Goal: Information Seeking & Learning: Learn about a topic

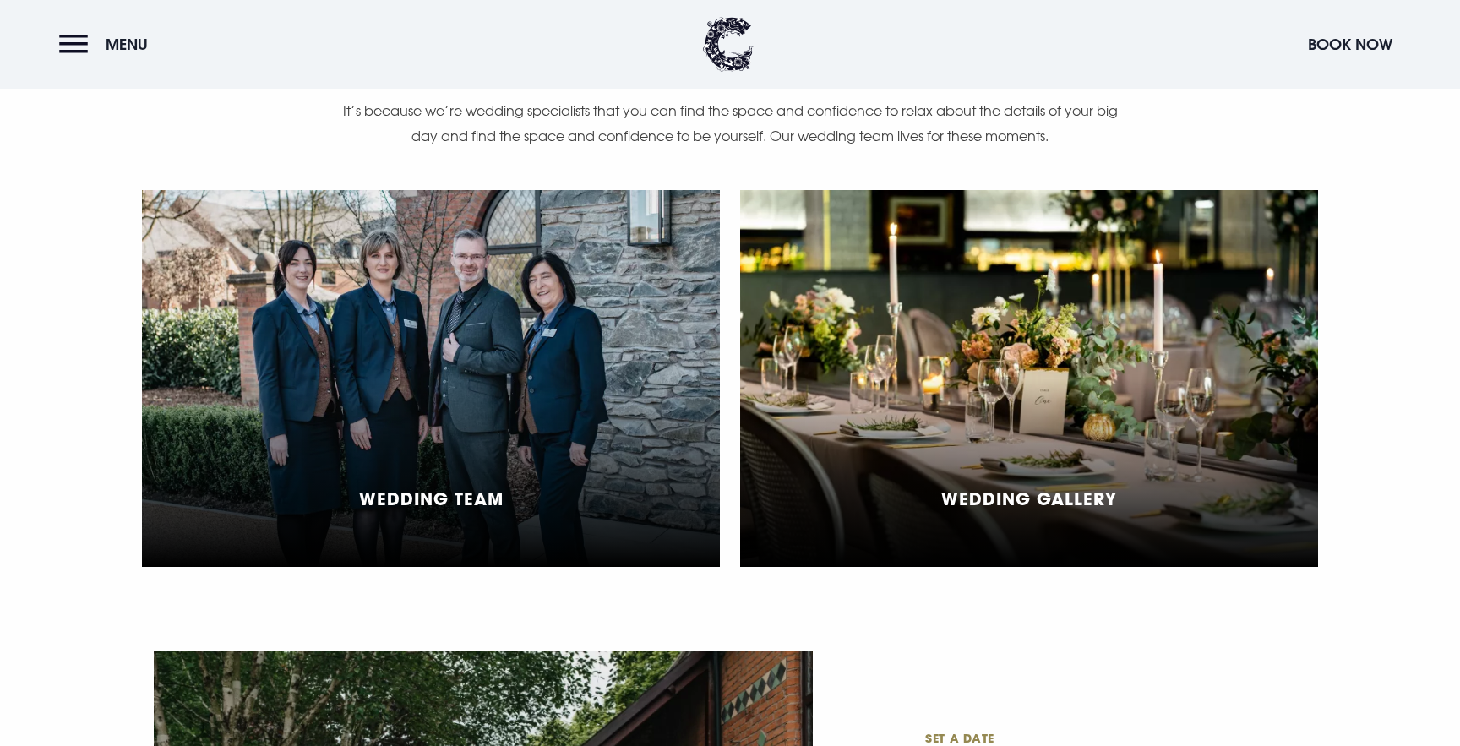
scroll to position [4498, 0]
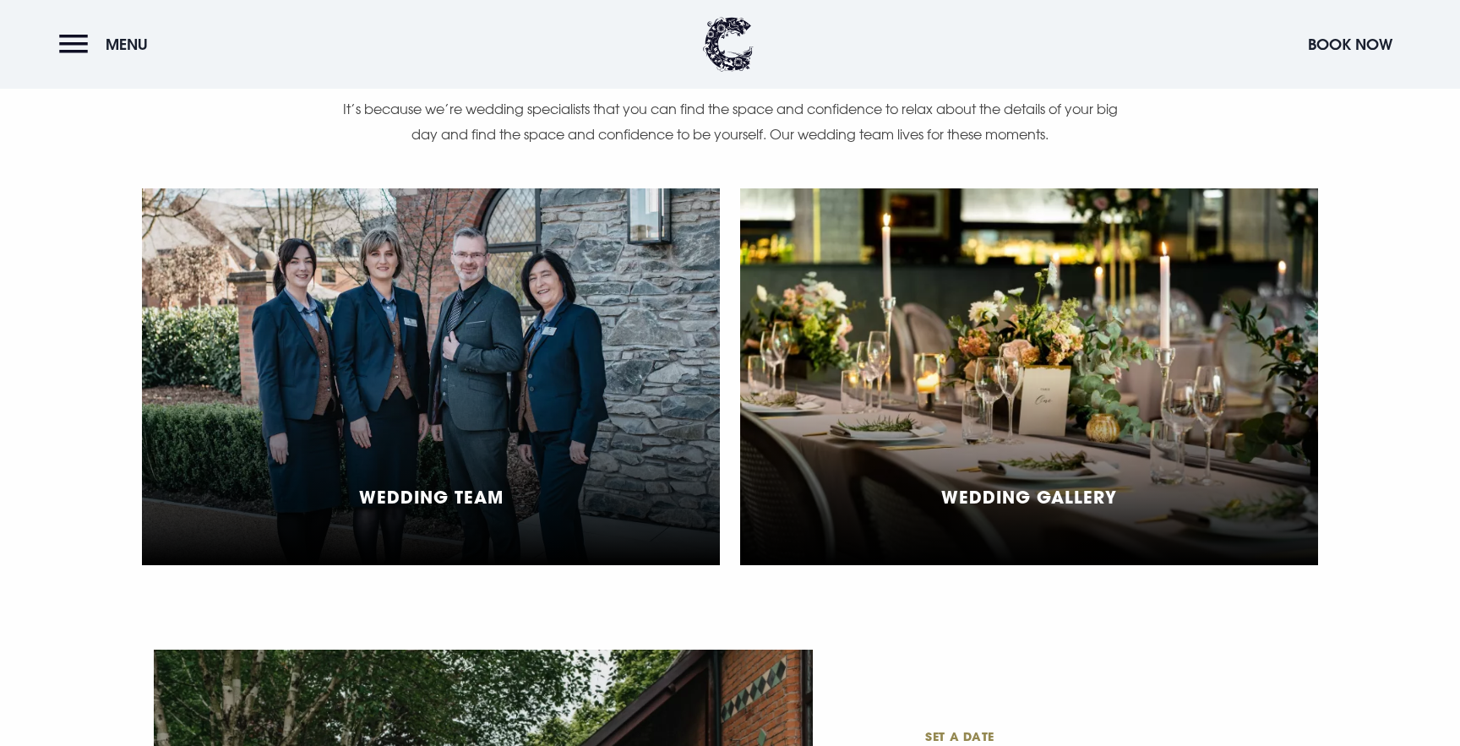
click at [970, 468] on div "Wedding Gallery" at bounding box center [1029, 376] width 578 height 377
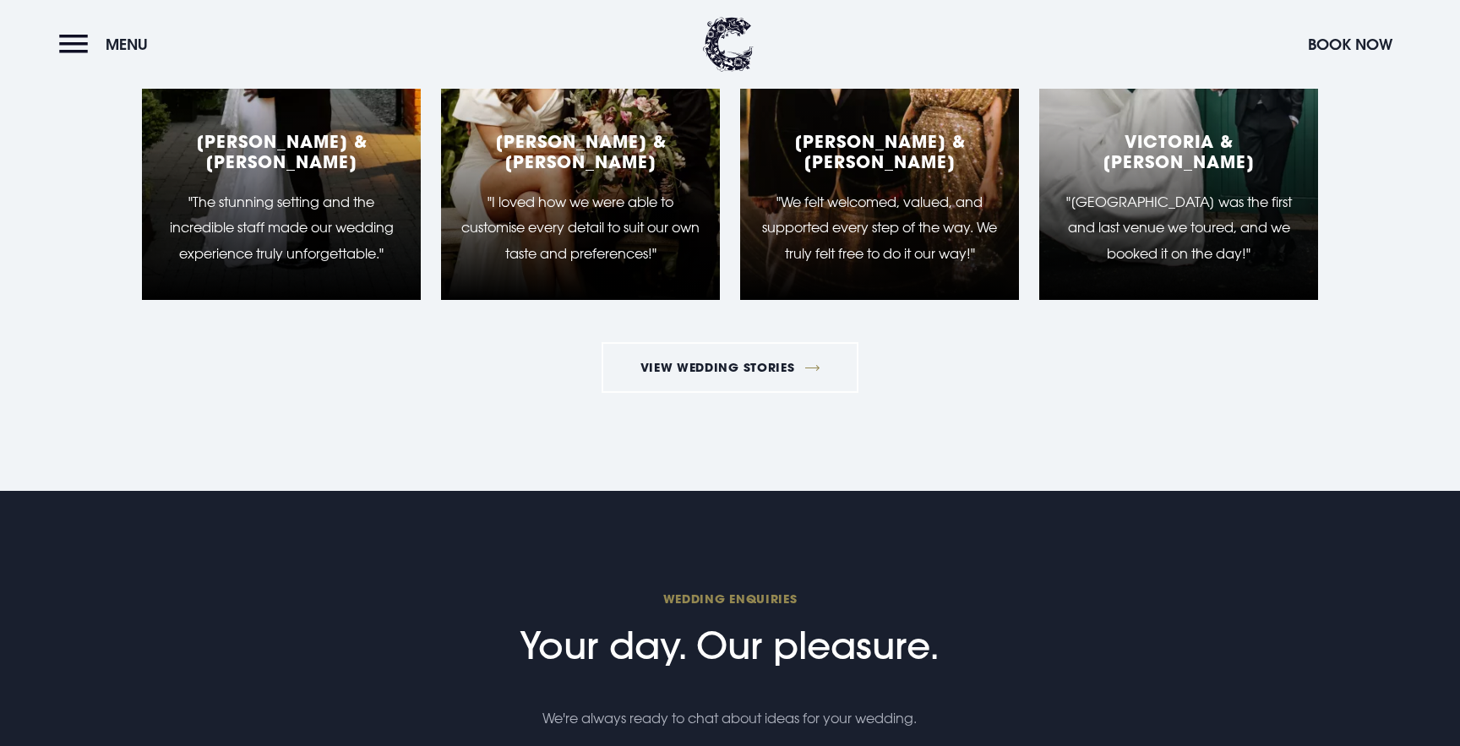
scroll to position [5993, 0]
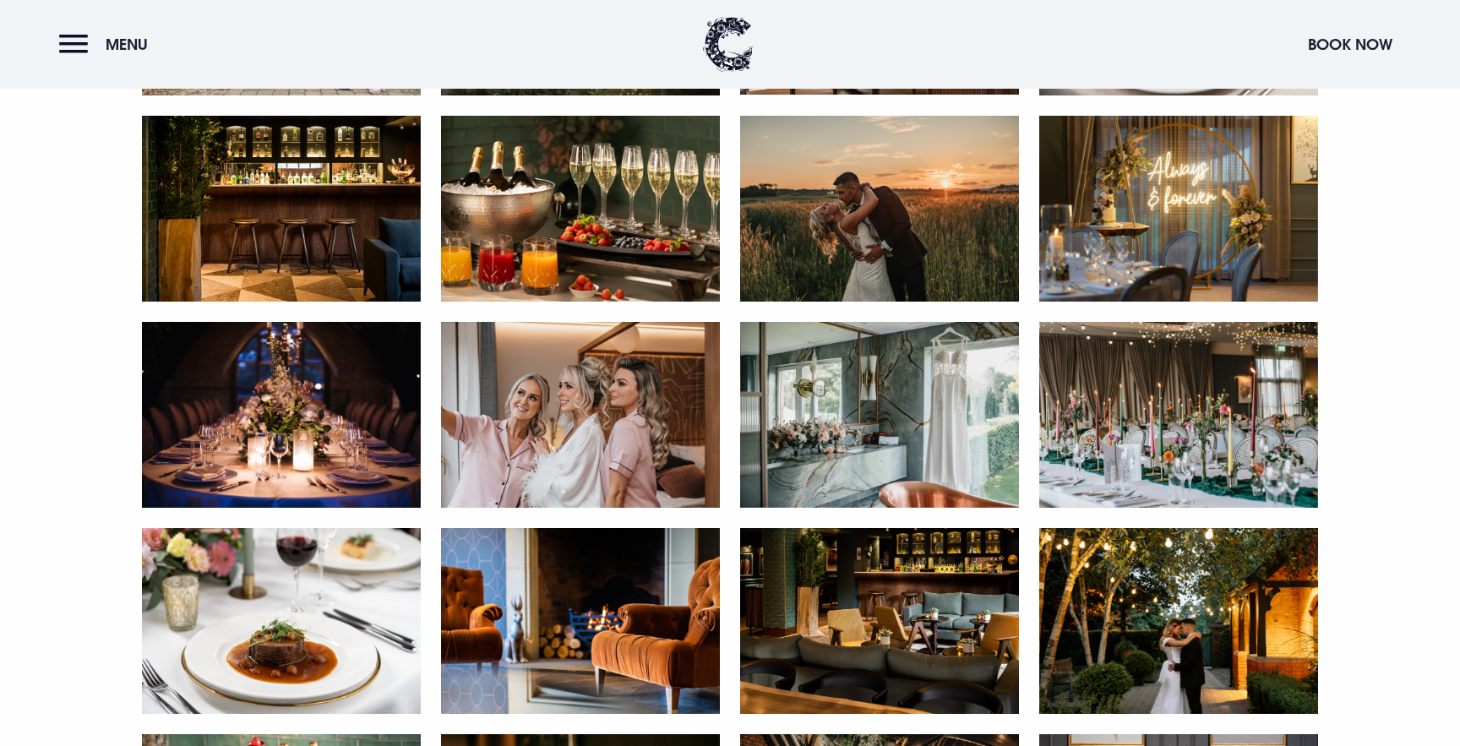
scroll to position [2093, 0]
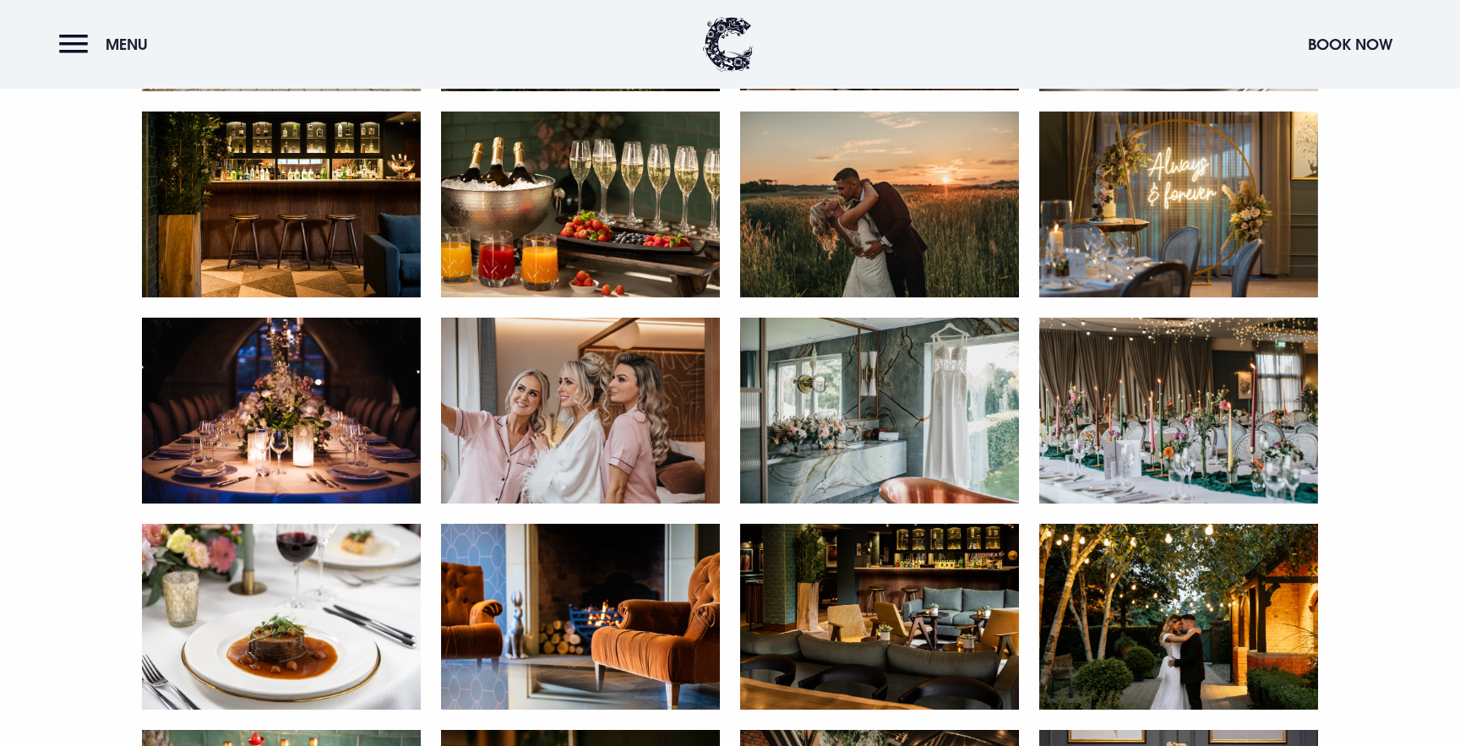
click at [333, 406] on img at bounding box center [281, 411] width 279 height 186
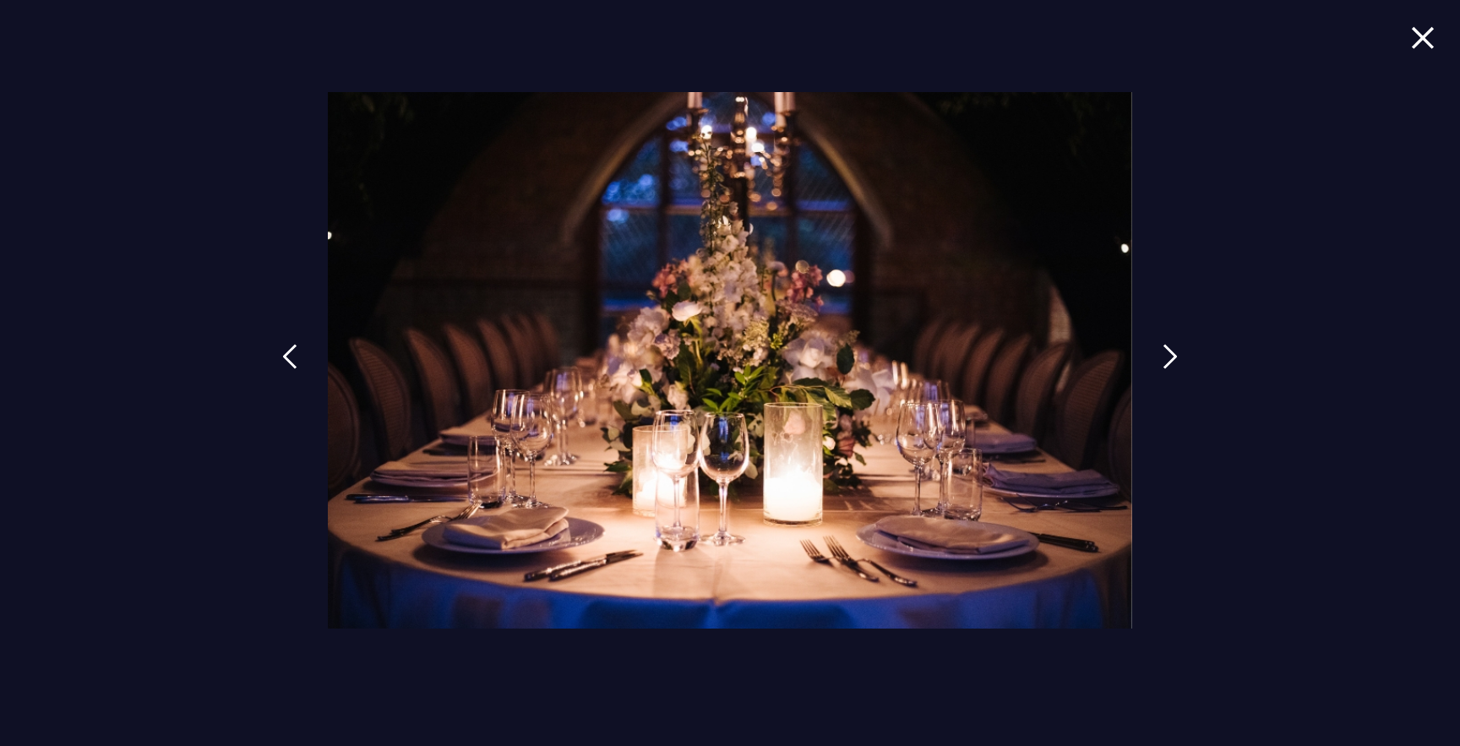
click at [1427, 46] on img at bounding box center [1423, 37] width 24 height 23
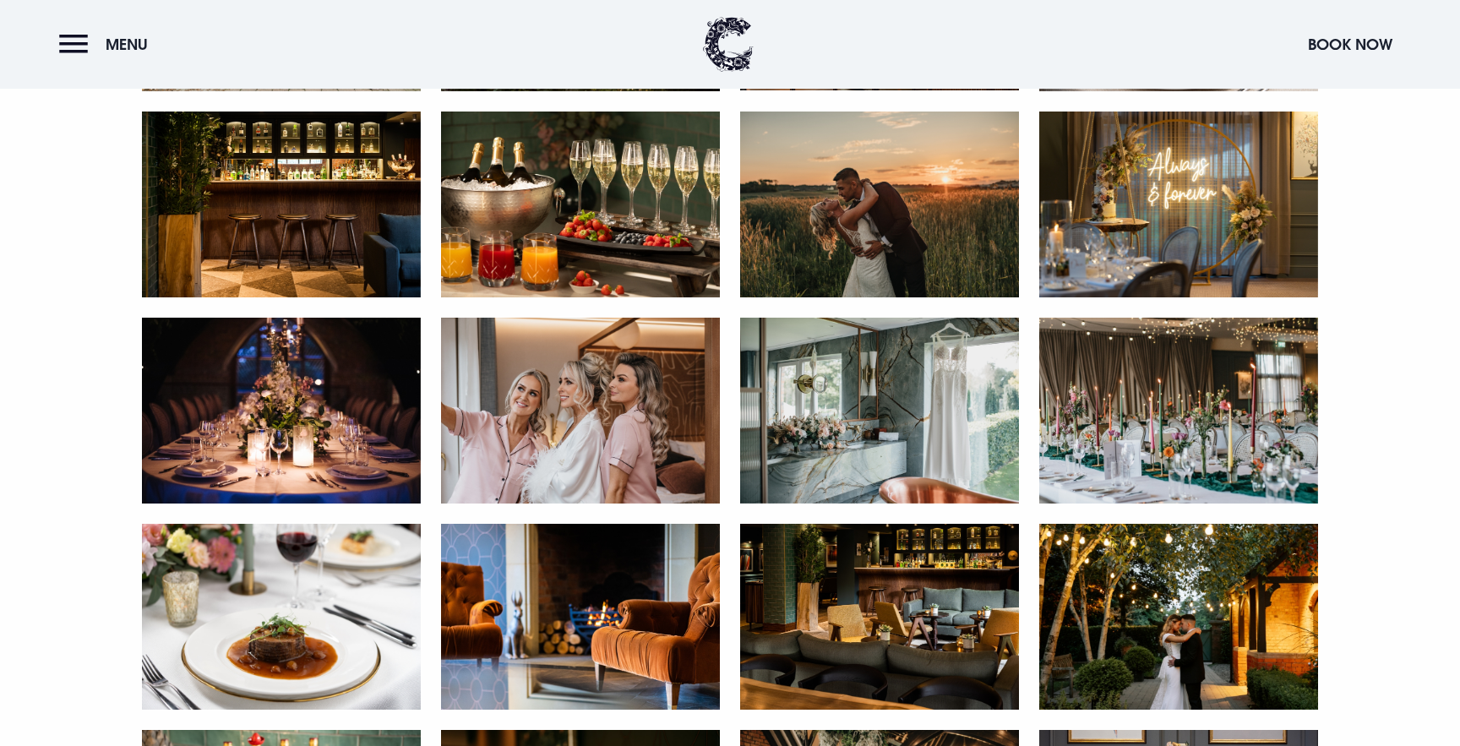
click at [1231, 361] on img at bounding box center [1178, 411] width 279 height 186
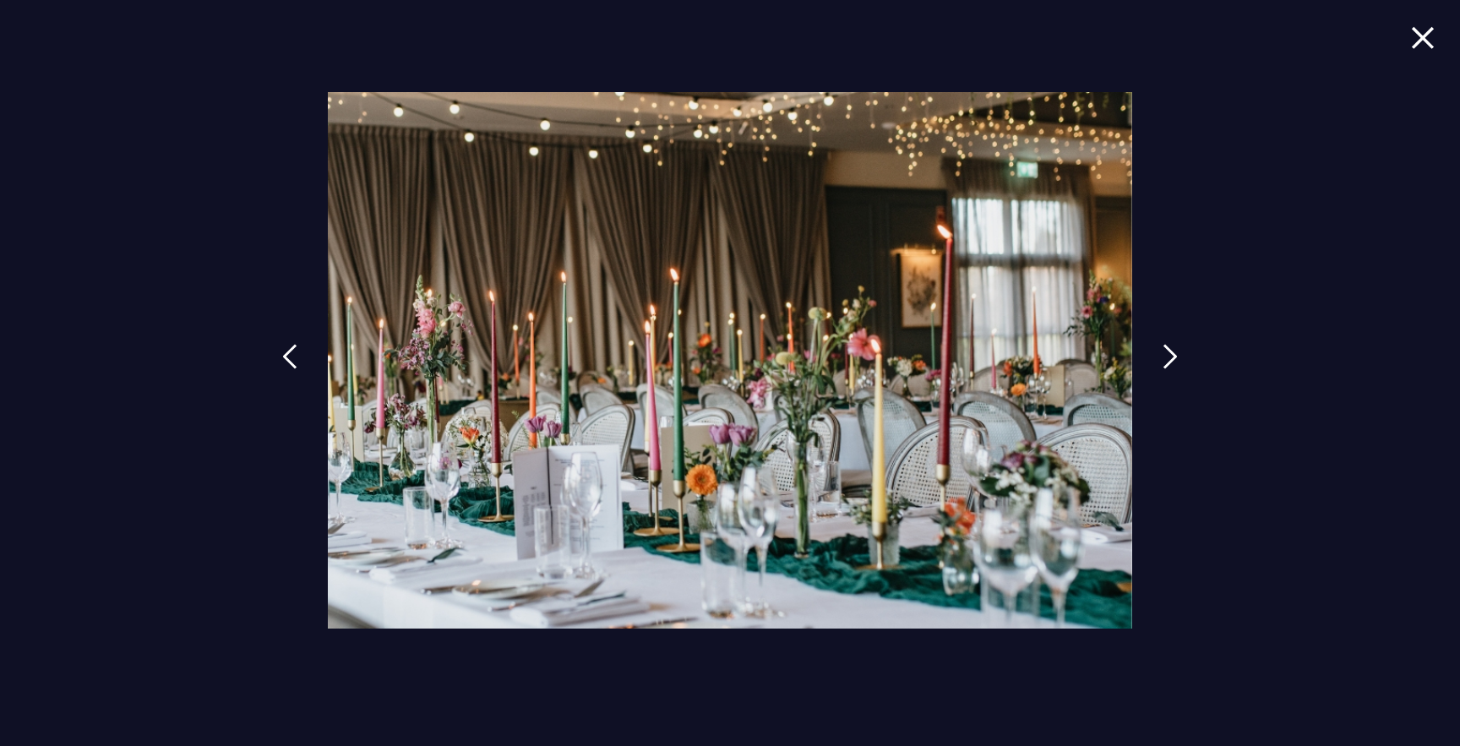
click at [1421, 51] on span at bounding box center [1423, 49] width 24 height 49
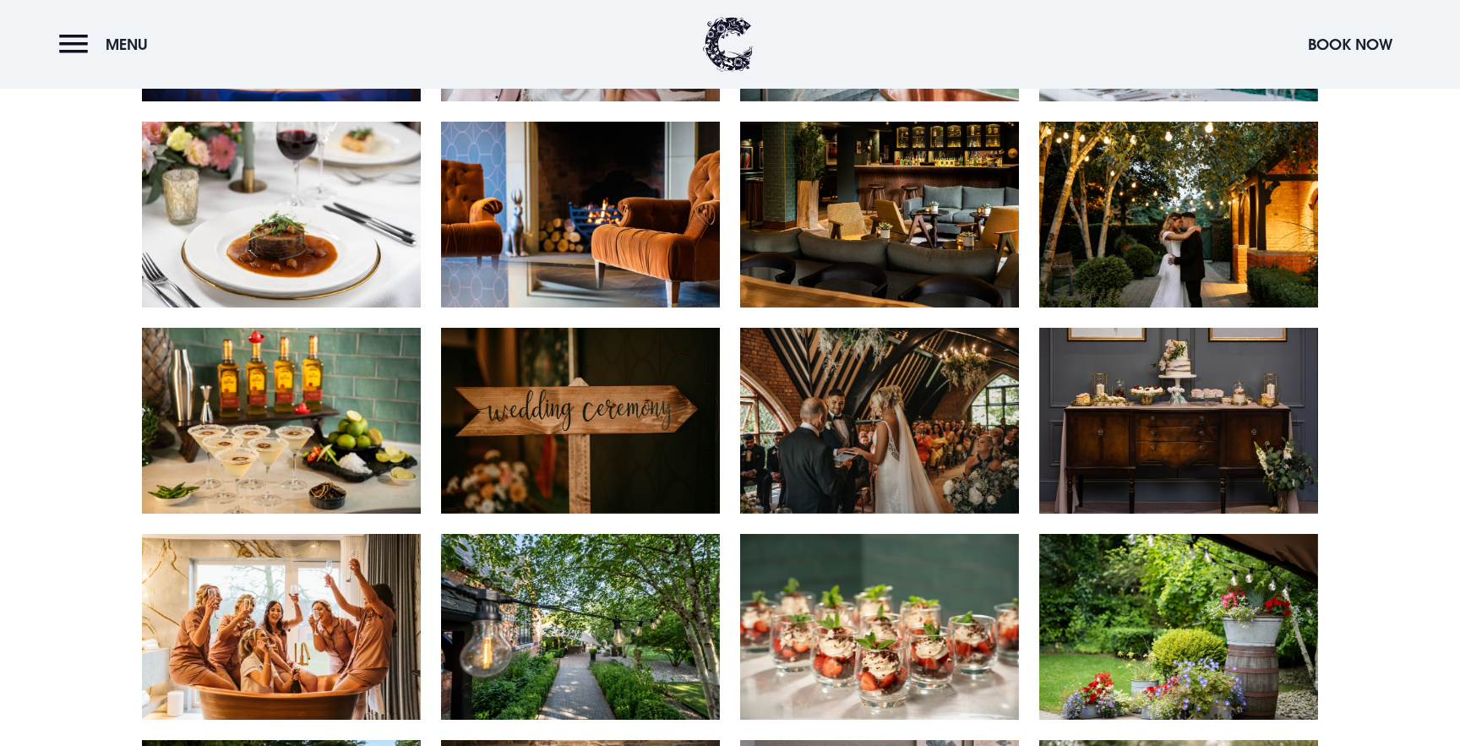
scroll to position [2496, 0]
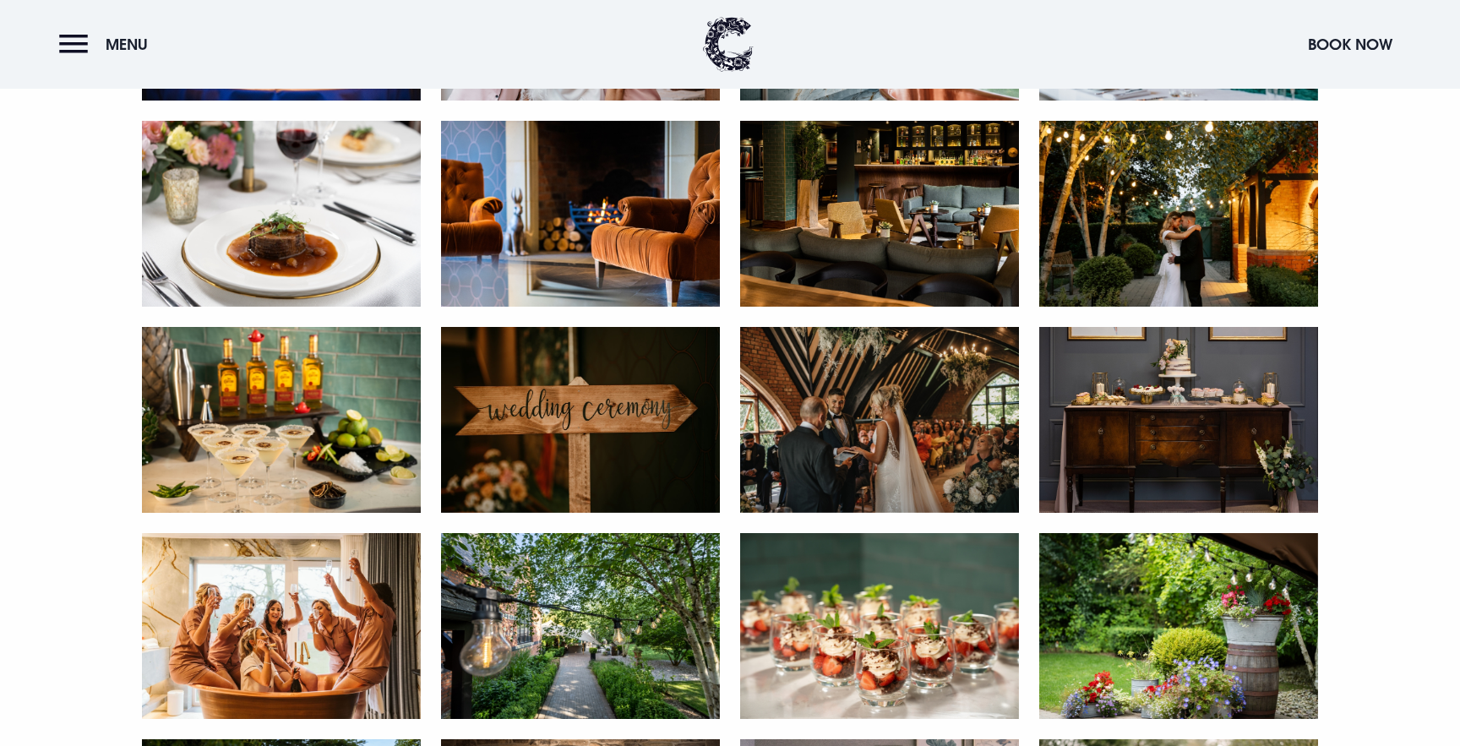
click at [966, 393] on img at bounding box center [879, 420] width 279 height 186
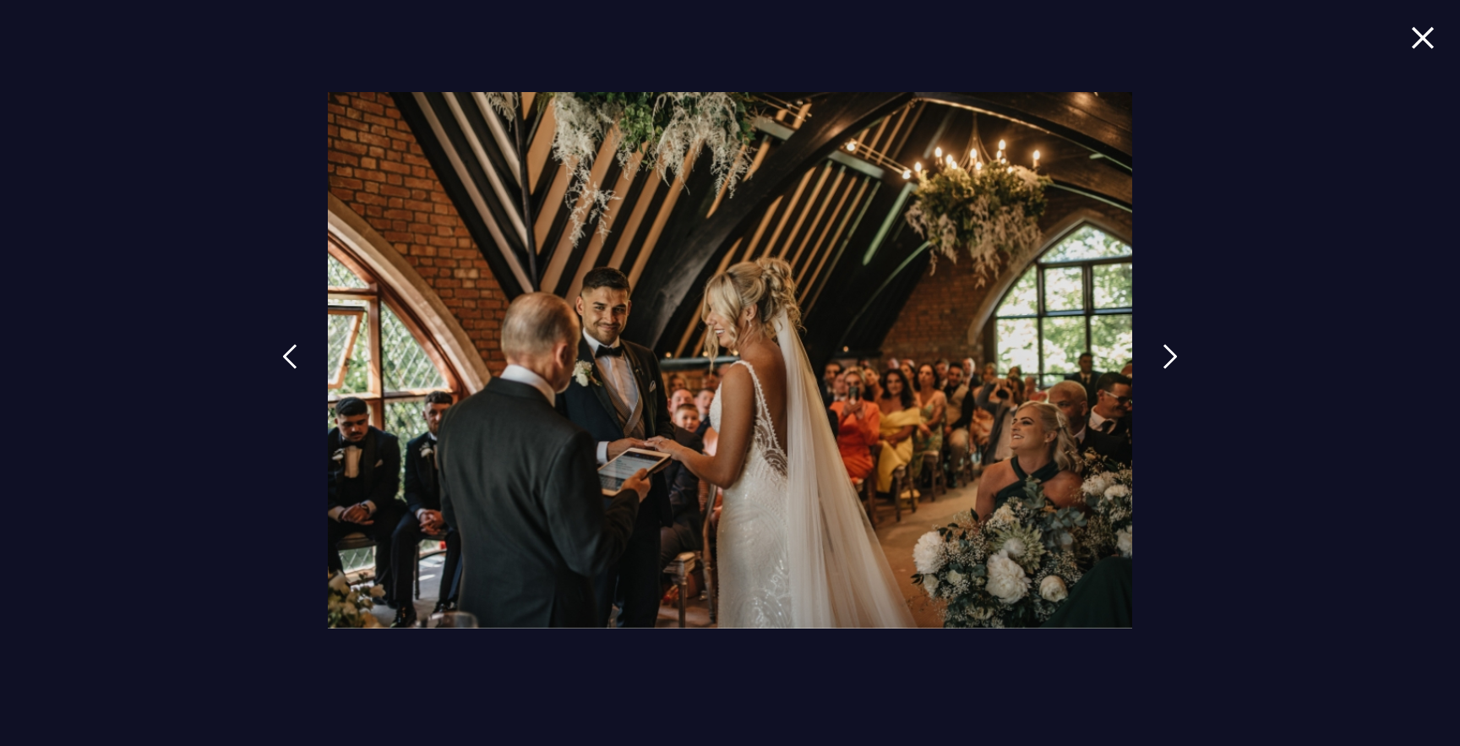
click at [1423, 25] on span at bounding box center [1423, 49] width 24 height 49
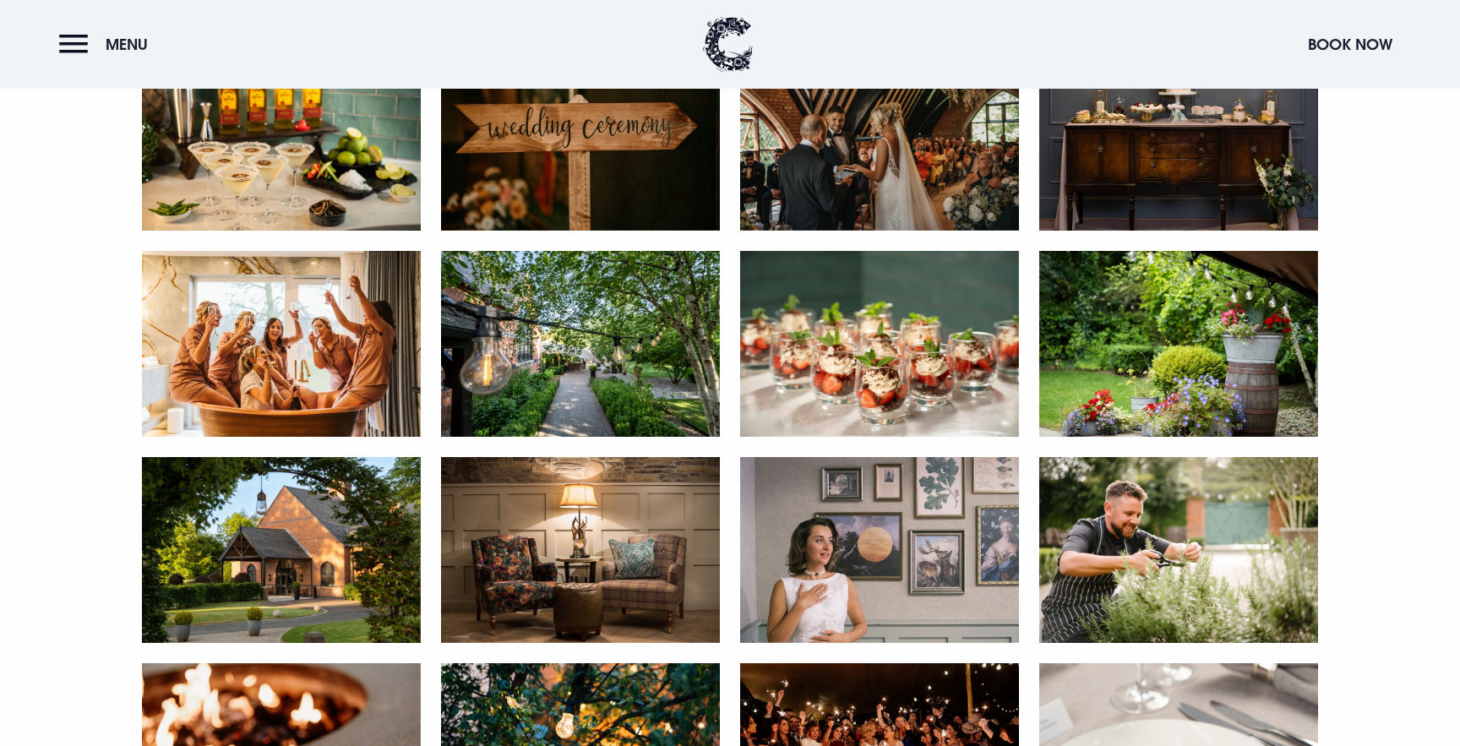
scroll to position [2783, 0]
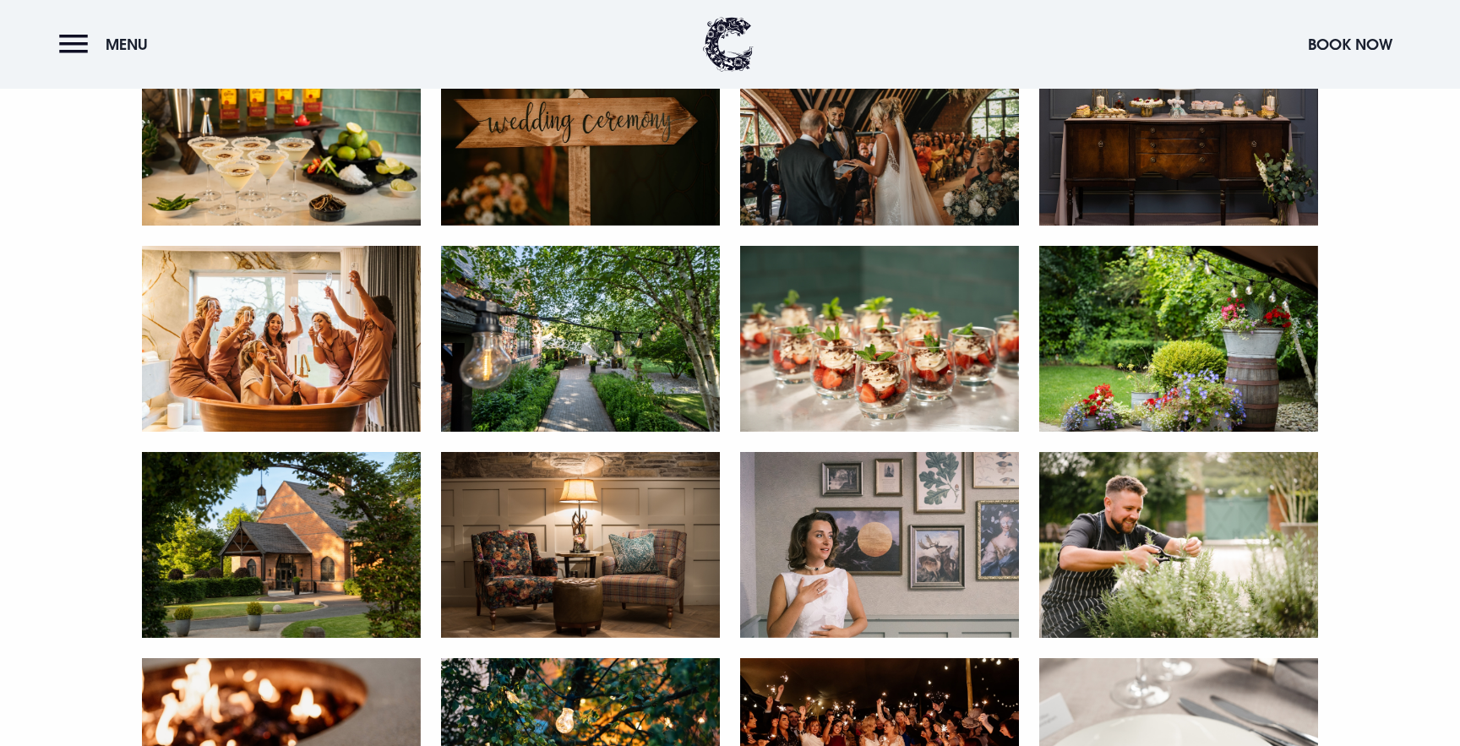
click at [875, 374] on img at bounding box center [879, 339] width 279 height 186
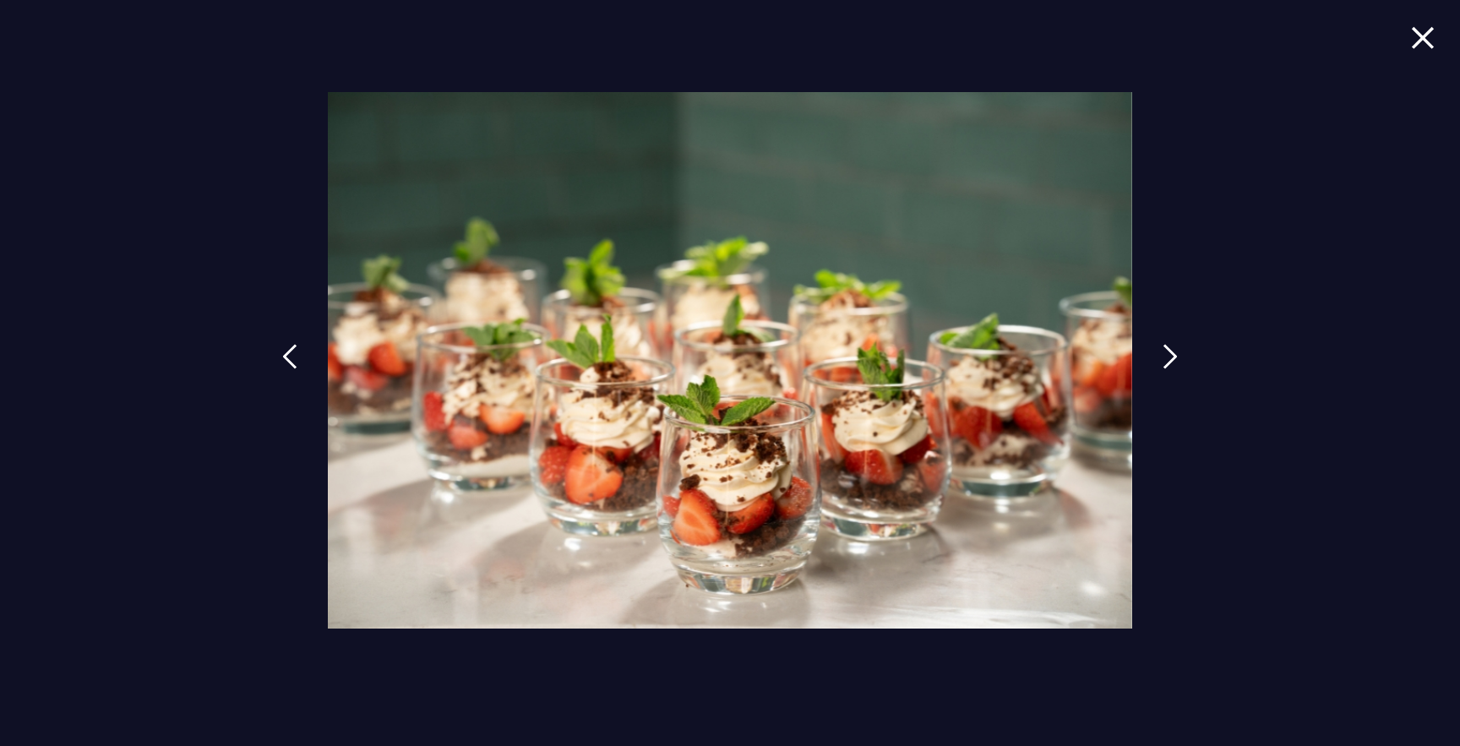
click at [1417, 33] on img at bounding box center [1423, 37] width 24 height 23
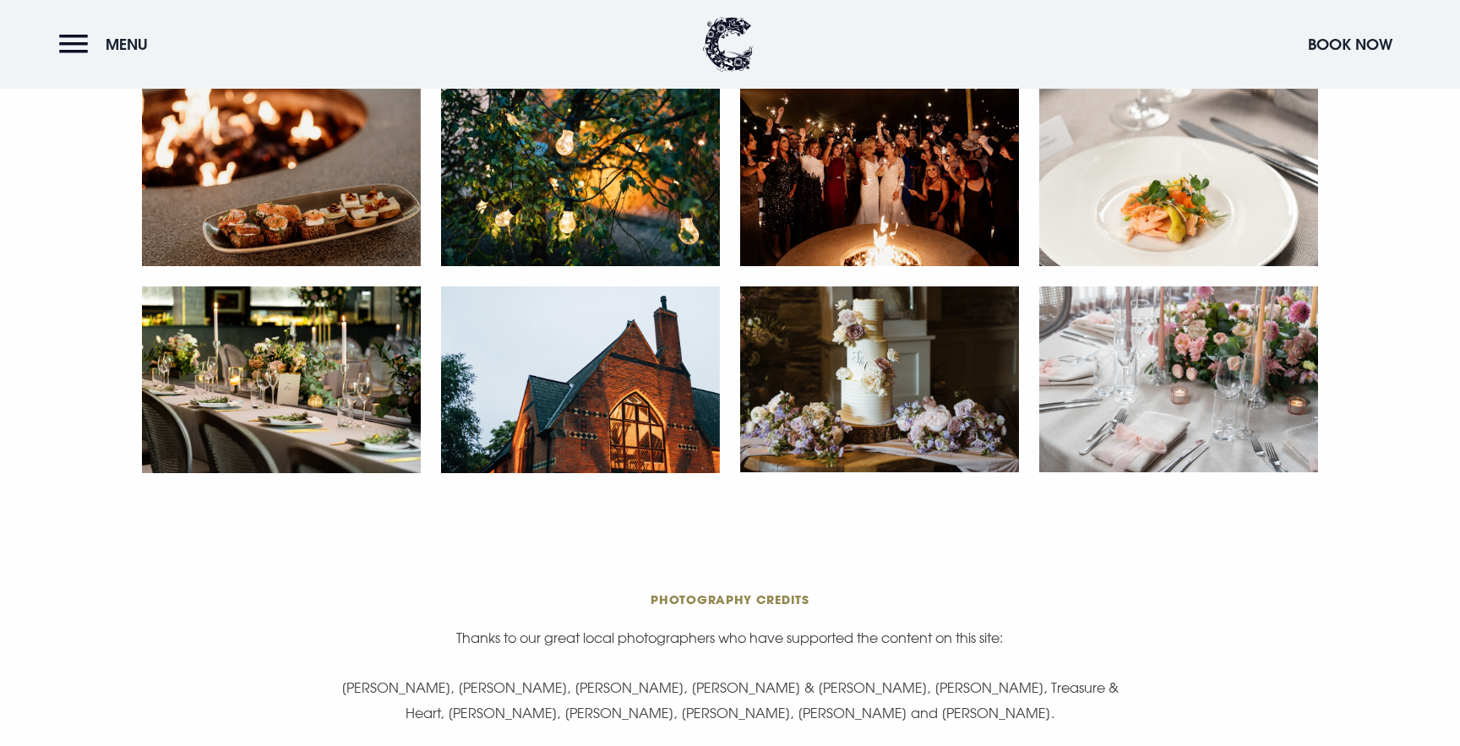
scroll to position [3372, 0]
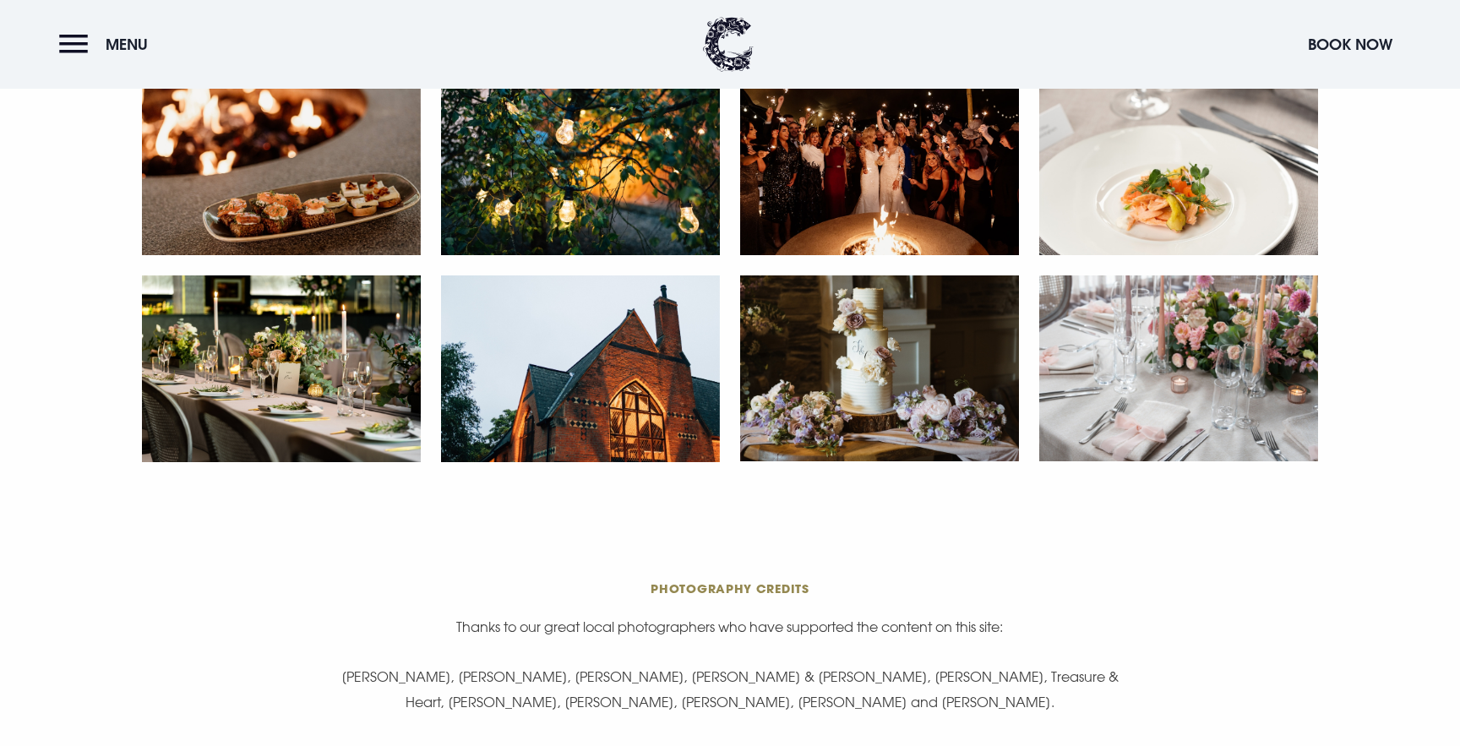
click at [919, 176] on img at bounding box center [879, 162] width 279 height 186
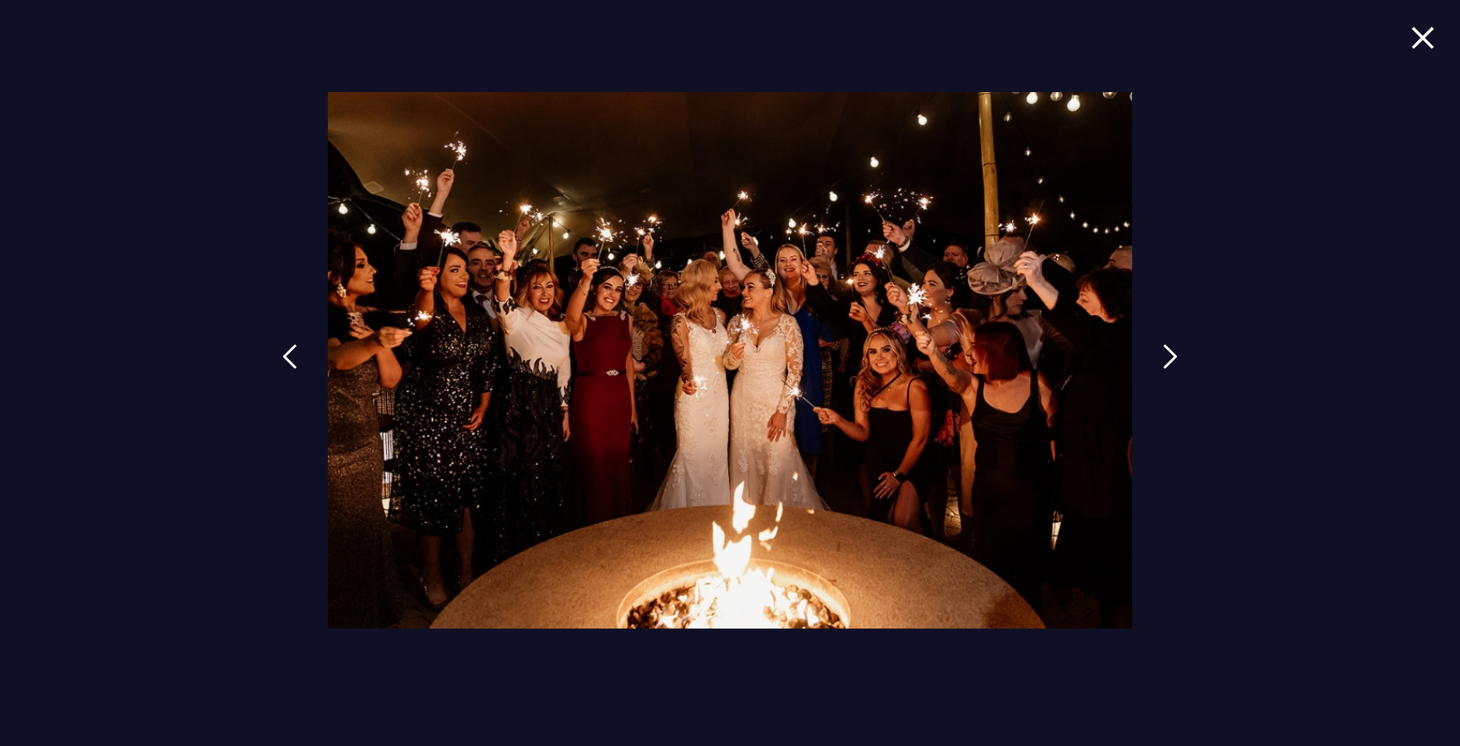
click at [1434, 6] on div at bounding box center [730, 373] width 1460 height 746
click at [1434, 30] on img at bounding box center [1423, 37] width 24 height 23
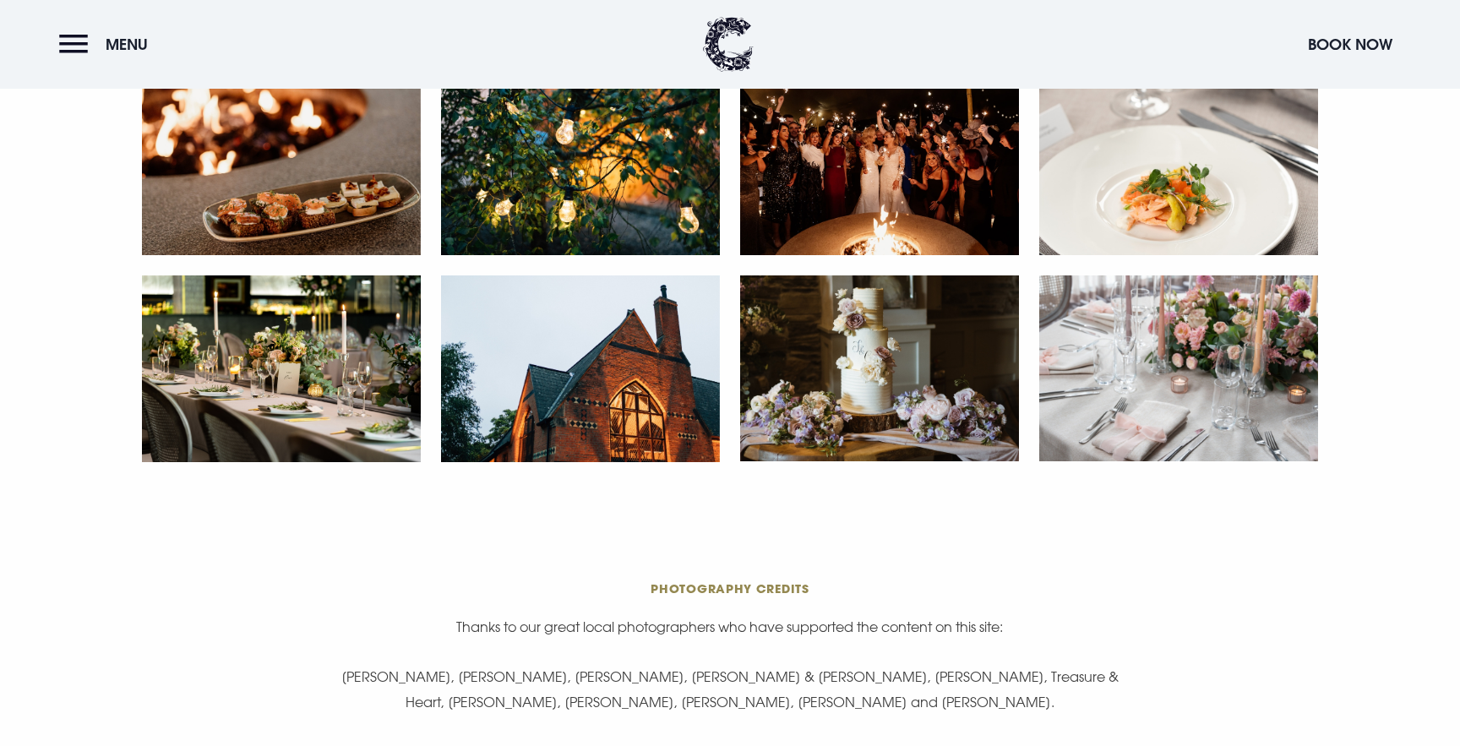
click at [1257, 364] on img at bounding box center [1178, 368] width 279 height 186
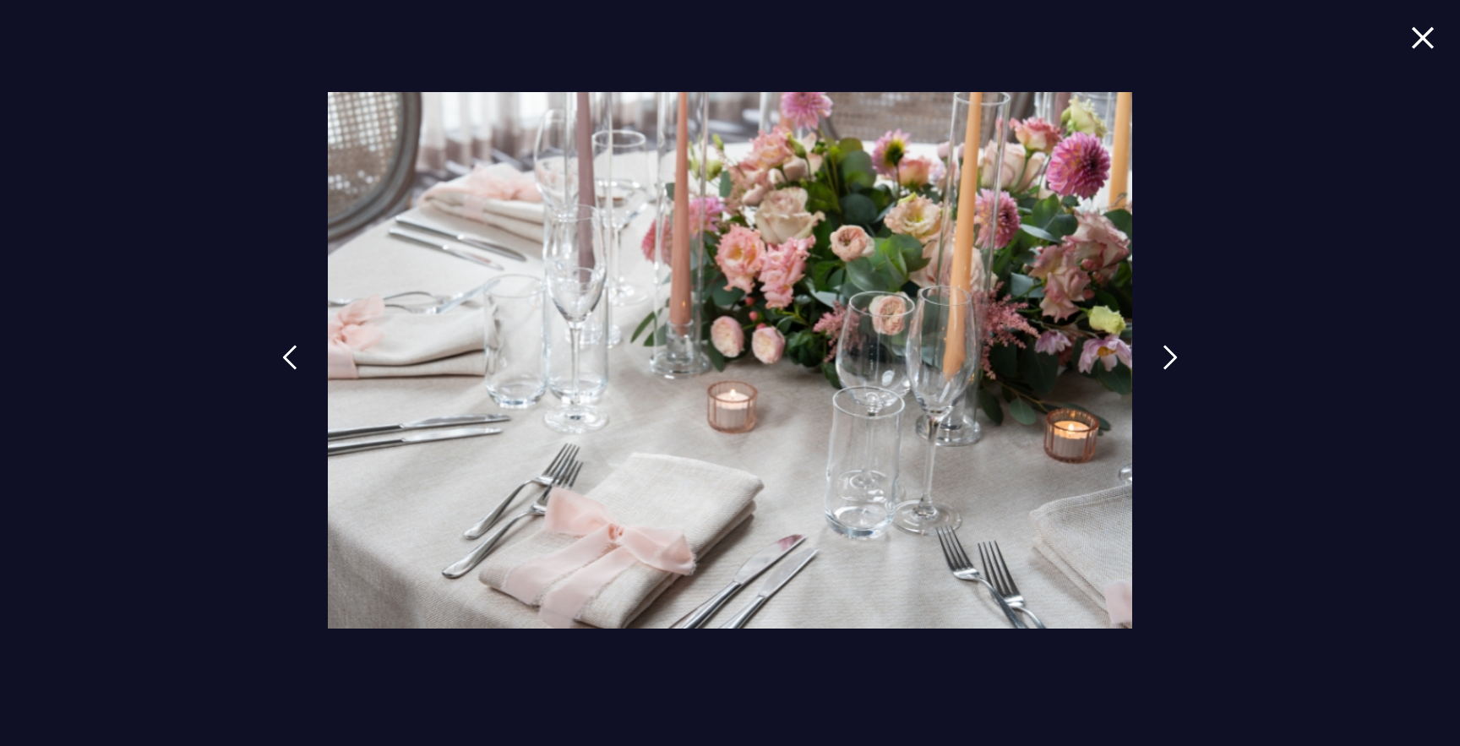
click at [1429, 32] on img at bounding box center [1423, 37] width 24 height 23
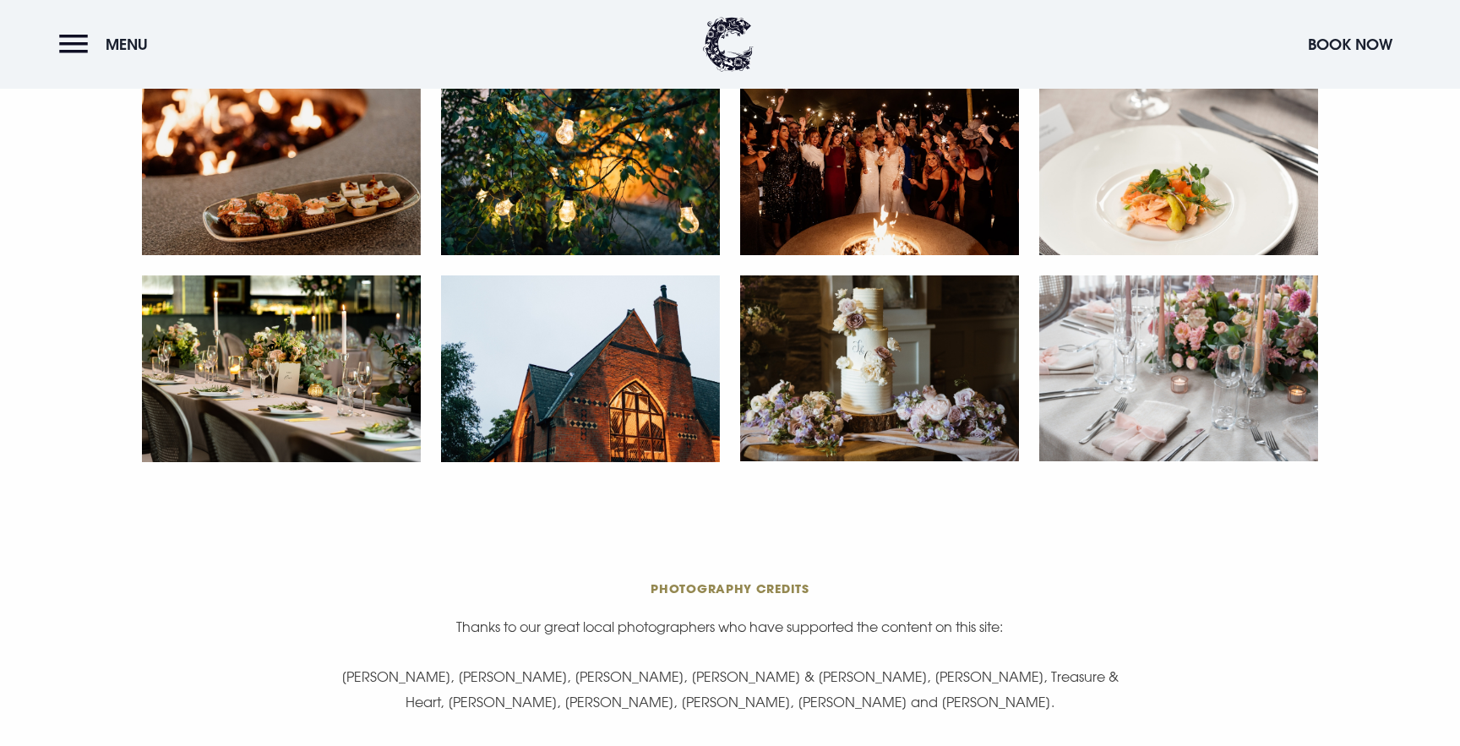
click at [367, 350] on img at bounding box center [281, 368] width 279 height 186
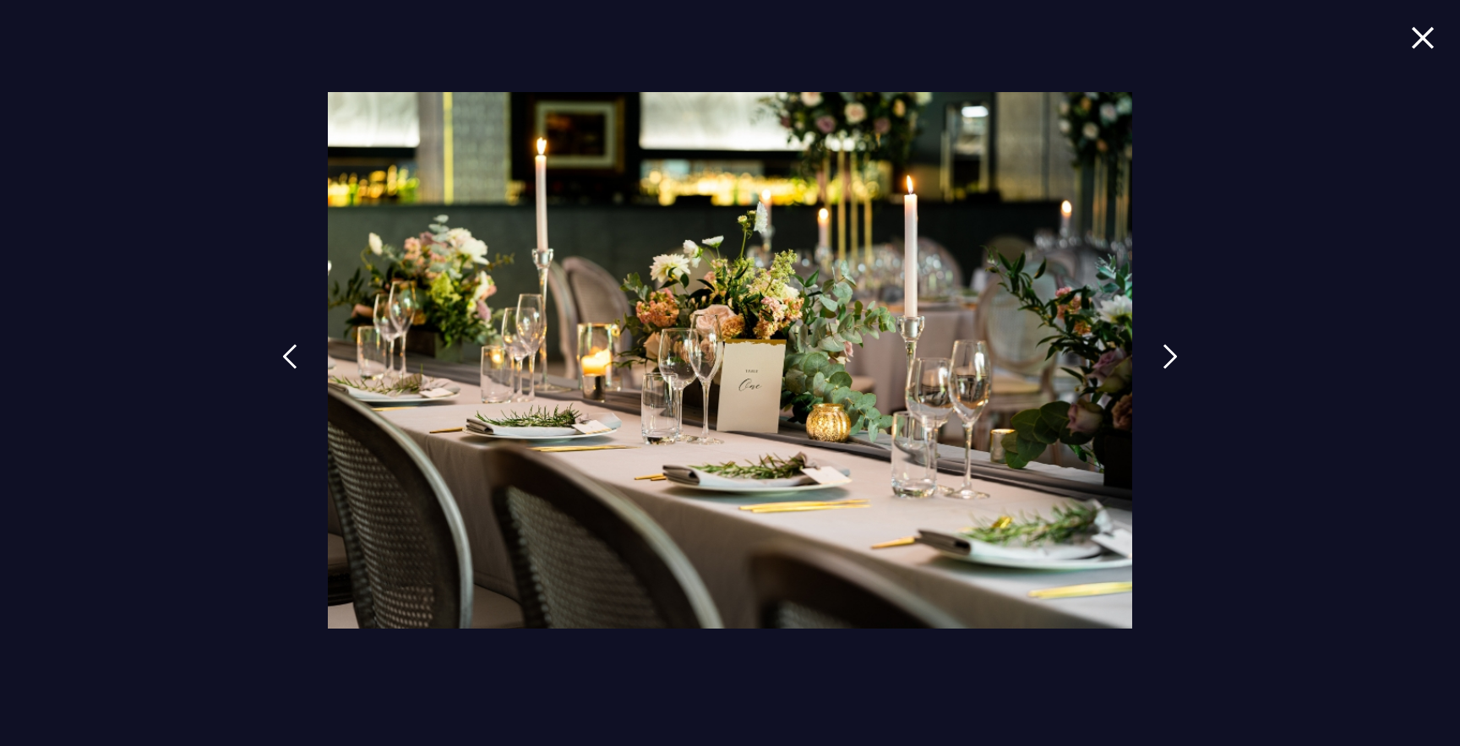
click at [1430, 22] on div at bounding box center [730, 373] width 1460 height 746
click at [1421, 41] on img at bounding box center [1423, 37] width 24 height 23
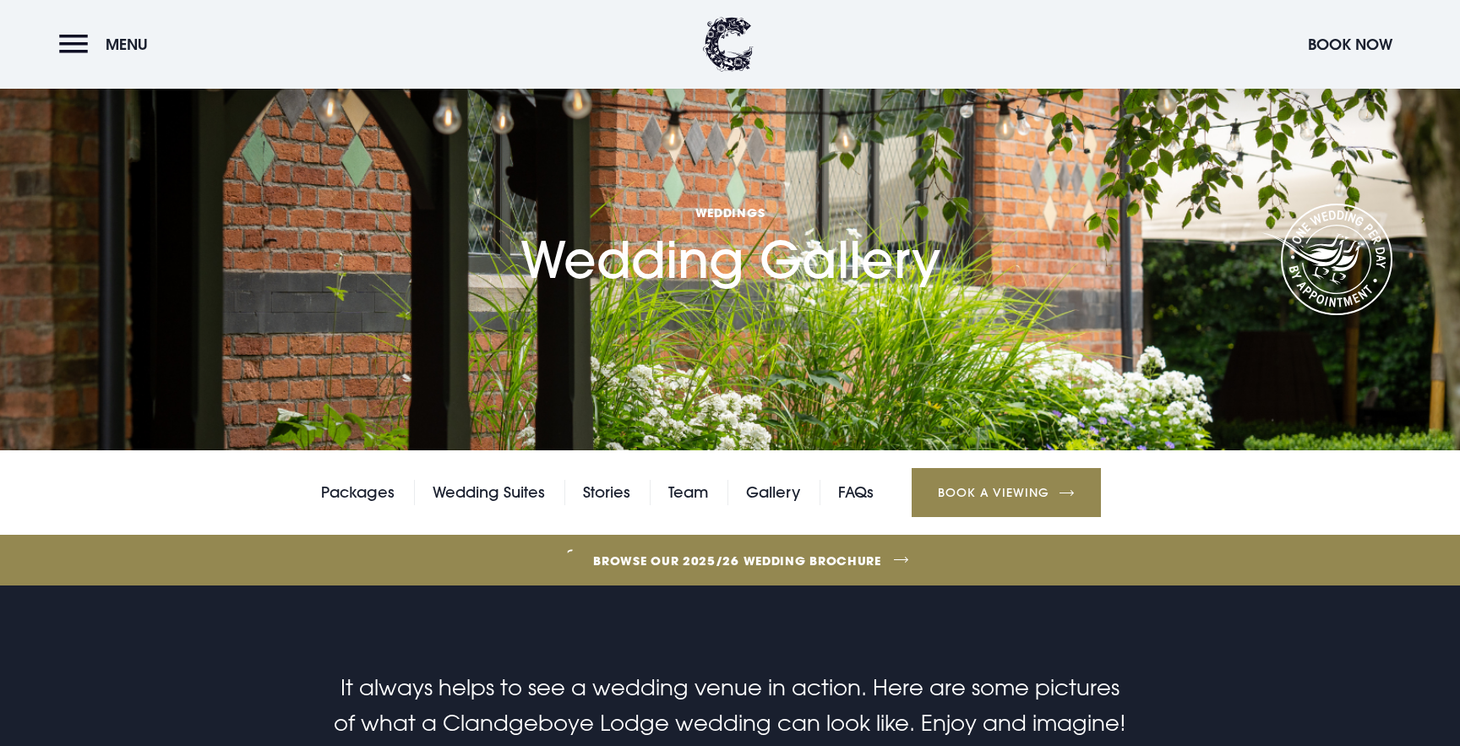
scroll to position [0, 0]
